Goal: Information Seeking & Learning: Find specific fact

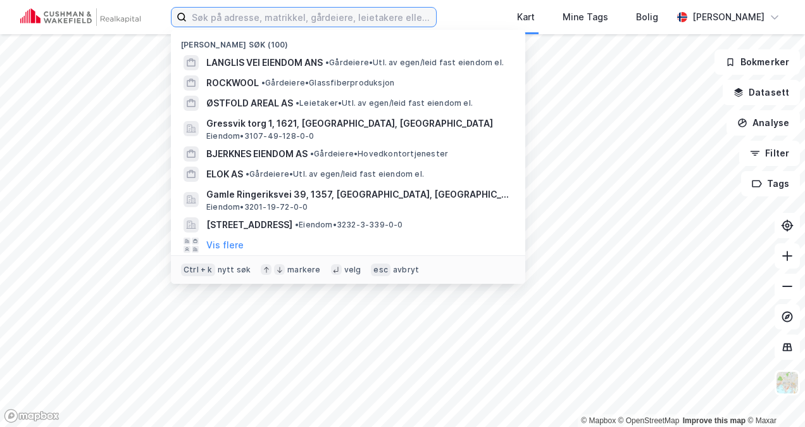
click at [230, 18] on input at bounding box center [311, 17] width 249 height 19
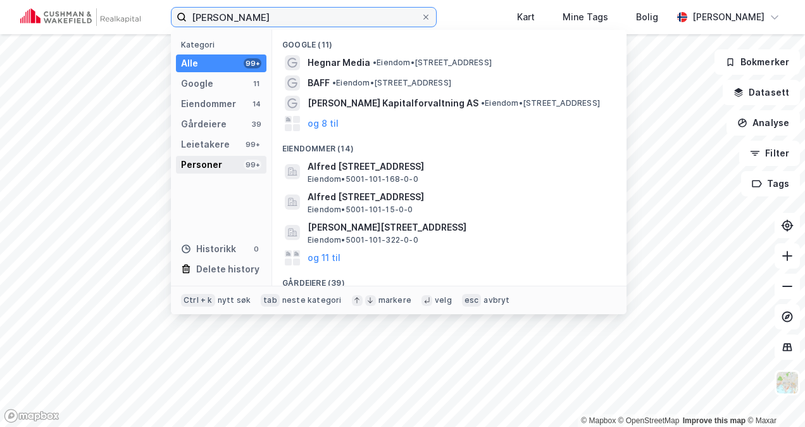
type input "[PERSON_NAME]"
click at [206, 170] on div "Personer" at bounding box center [201, 164] width 41 height 15
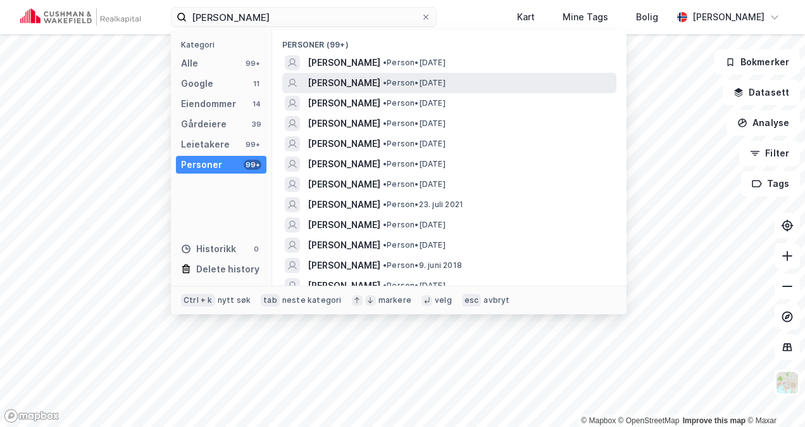
click at [350, 80] on span "[PERSON_NAME]" at bounding box center [344, 82] width 73 height 15
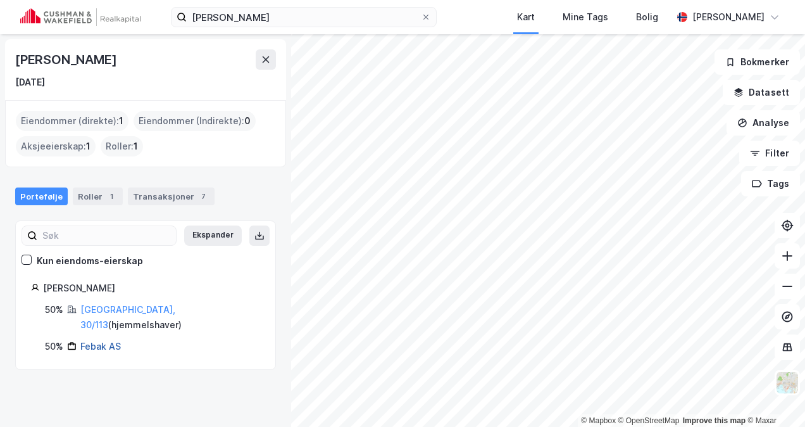
click at [100, 340] on link "Febak AS" at bounding box center [100, 345] width 40 height 11
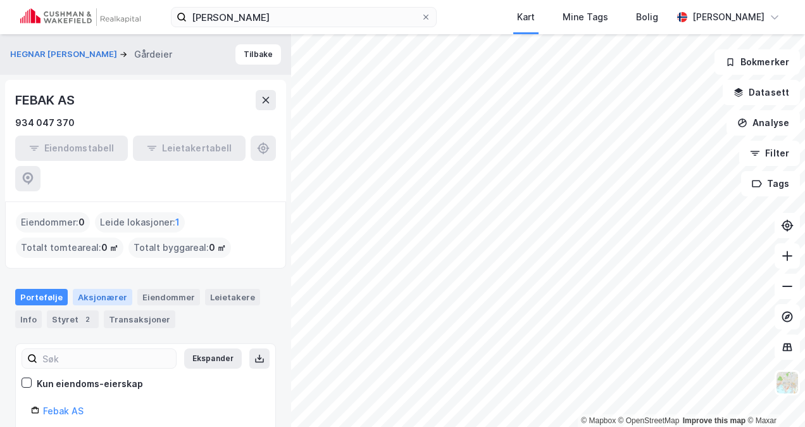
click at [117, 289] on div "Aksjonærer" at bounding box center [102, 297] width 59 height 16
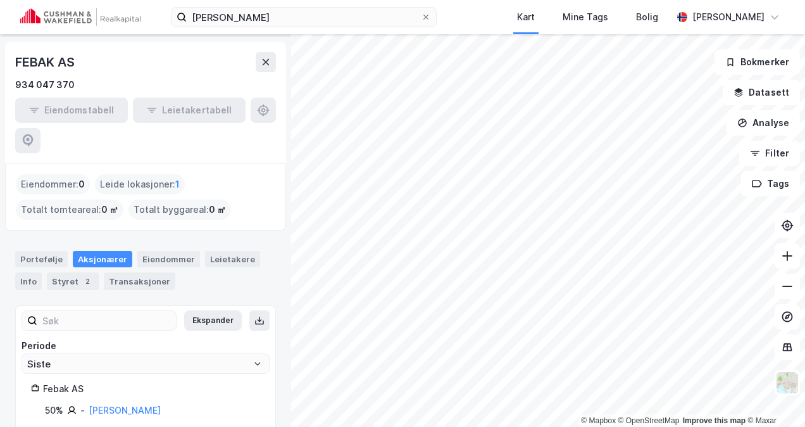
scroll to position [51, 0]
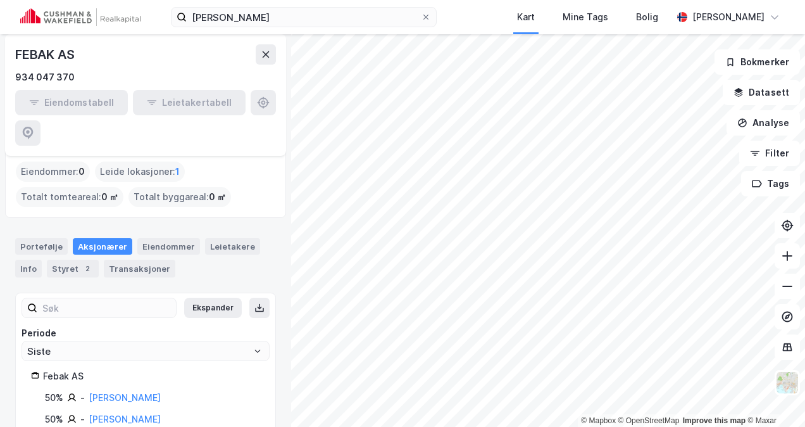
click at [45, 51] on div "FEBAK AS" at bounding box center [45, 54] width 61 height 20
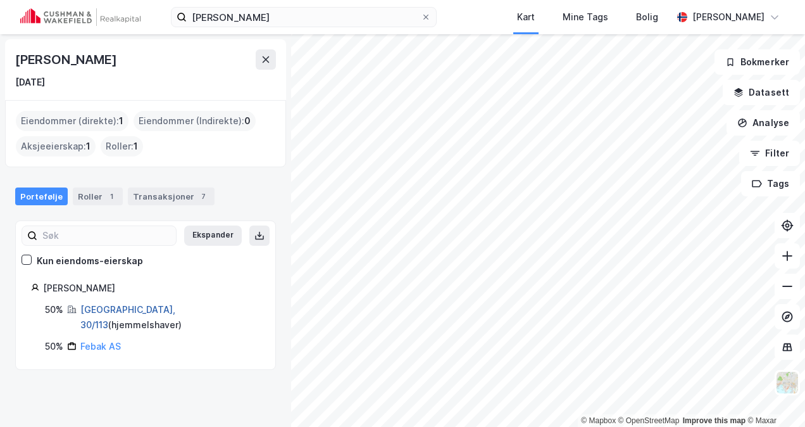
click at [119, 308] on link "[GEOGRAPHIC_DATA], 30/113" at bounding box center [127, 317] width 95 height 26
